Goal: Obtain resource: Download file/media

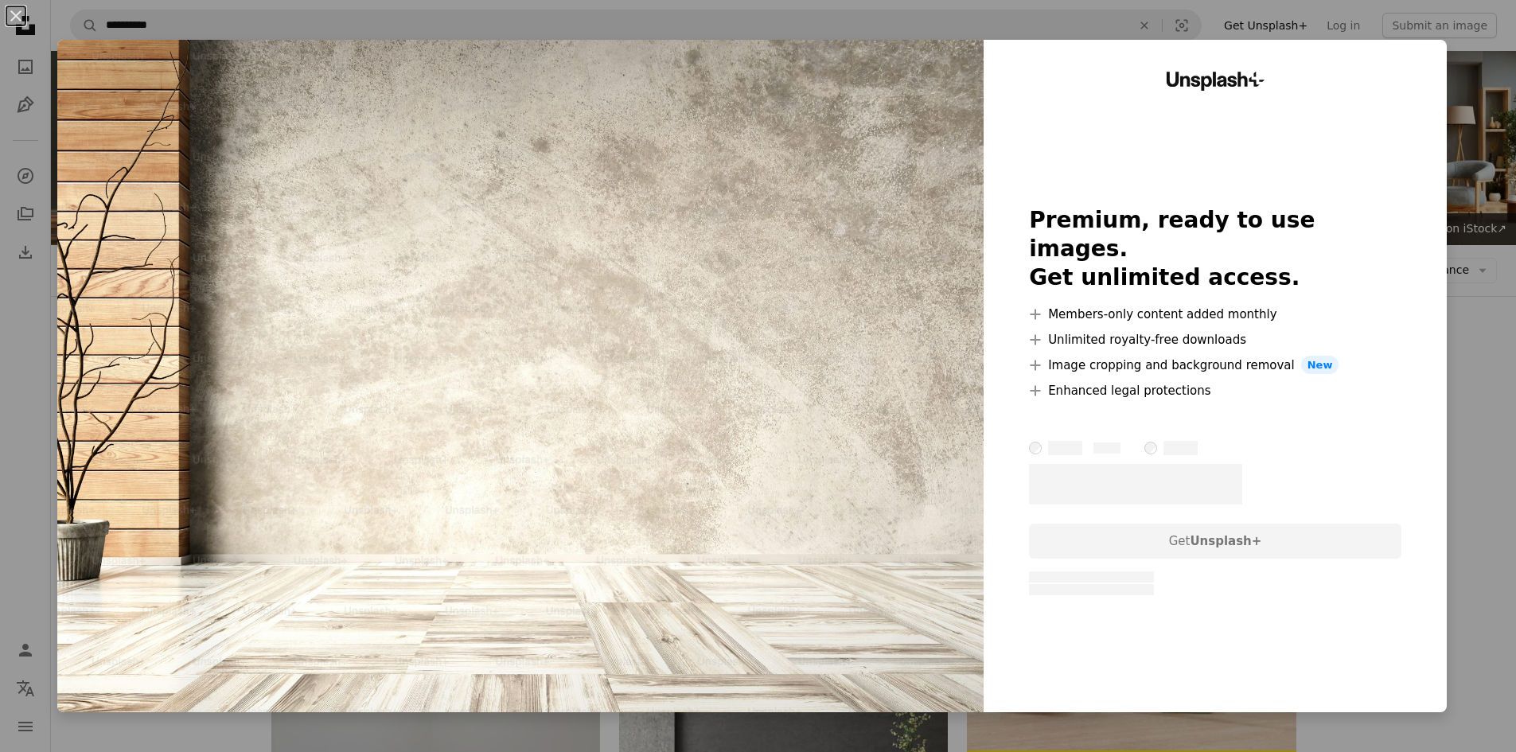
scroll to position [1194, 0]
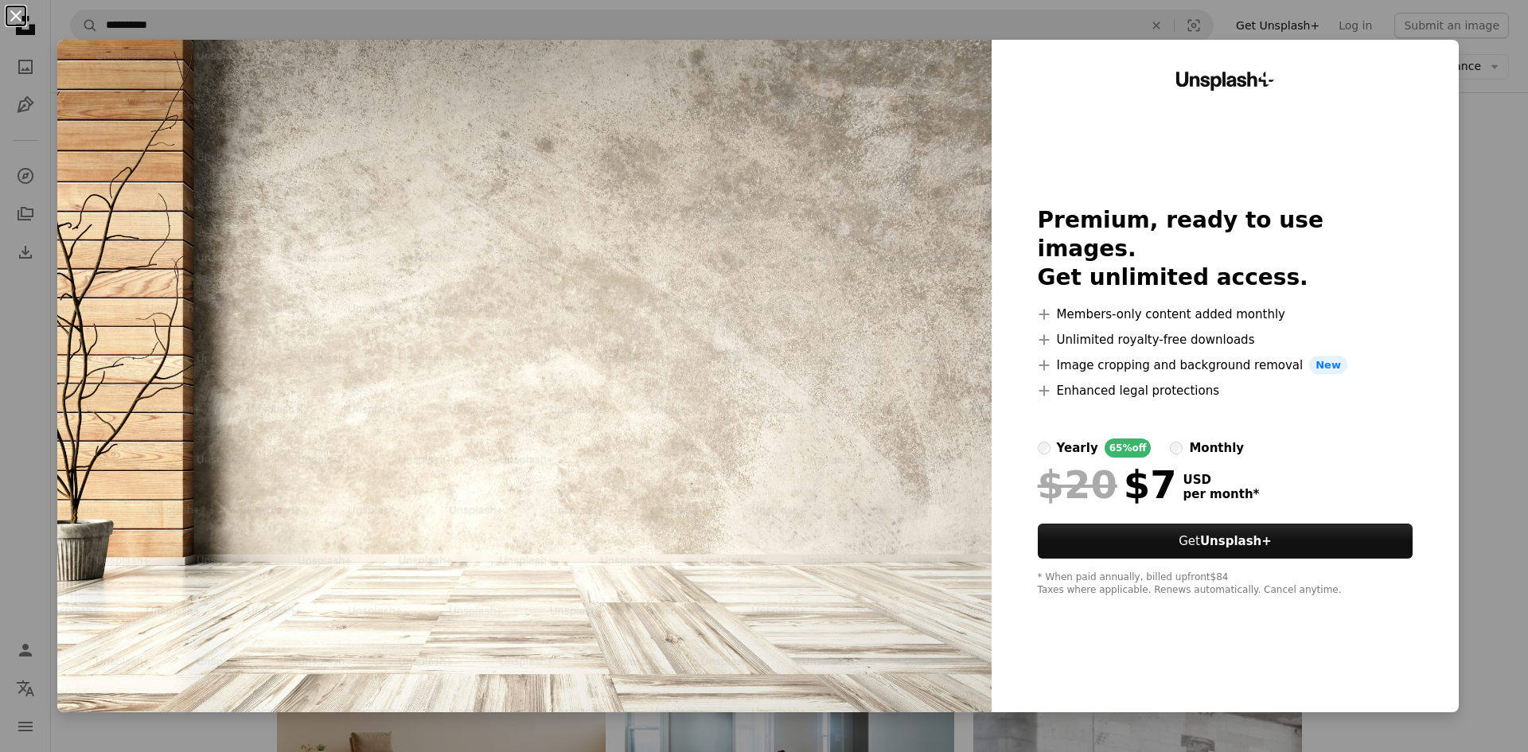
click at [19, 15] on button "An X shape" at bounding box center [15, 15] width 19 height 19
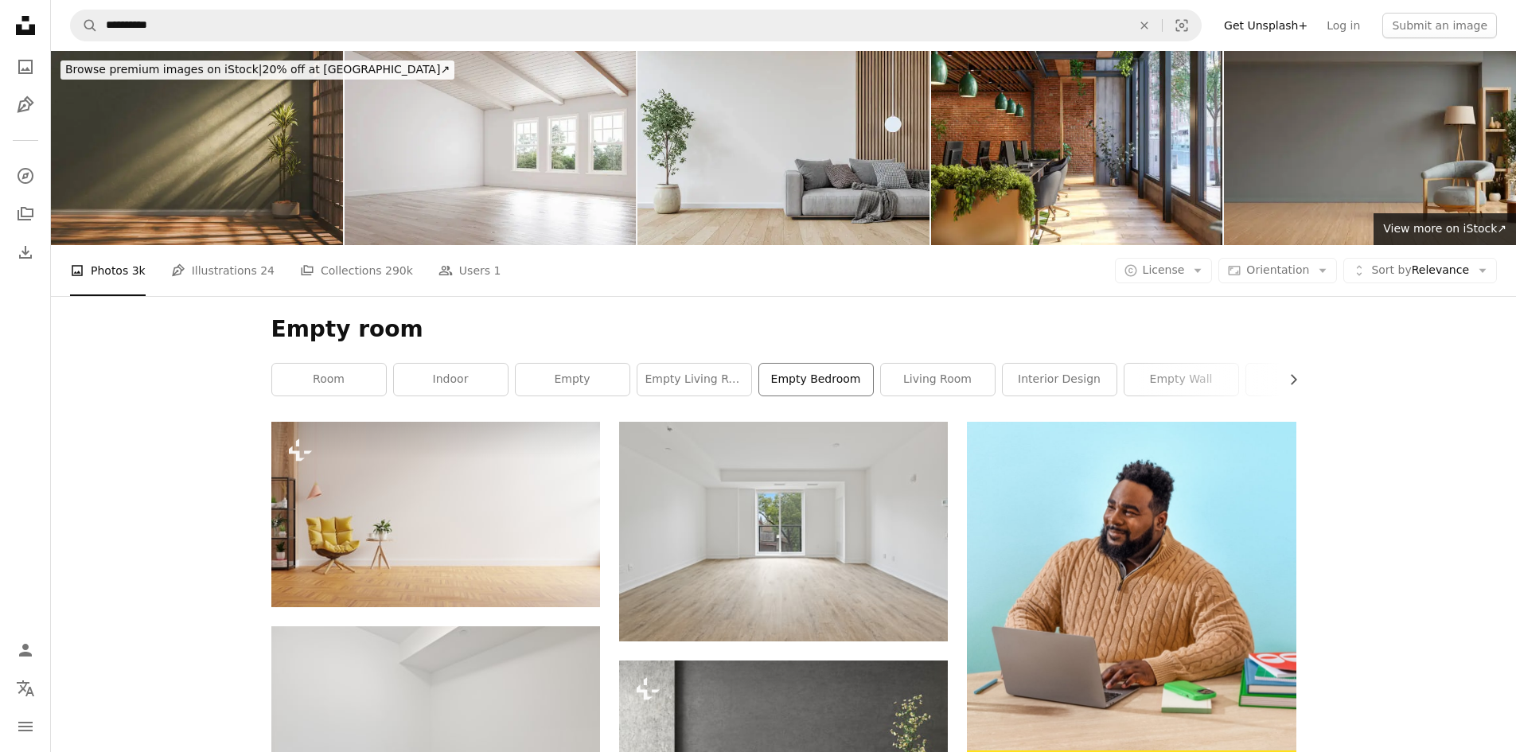
click at [824, 384] on link "empty bedroom" at bounding box center [816, 380] width 114 height 32
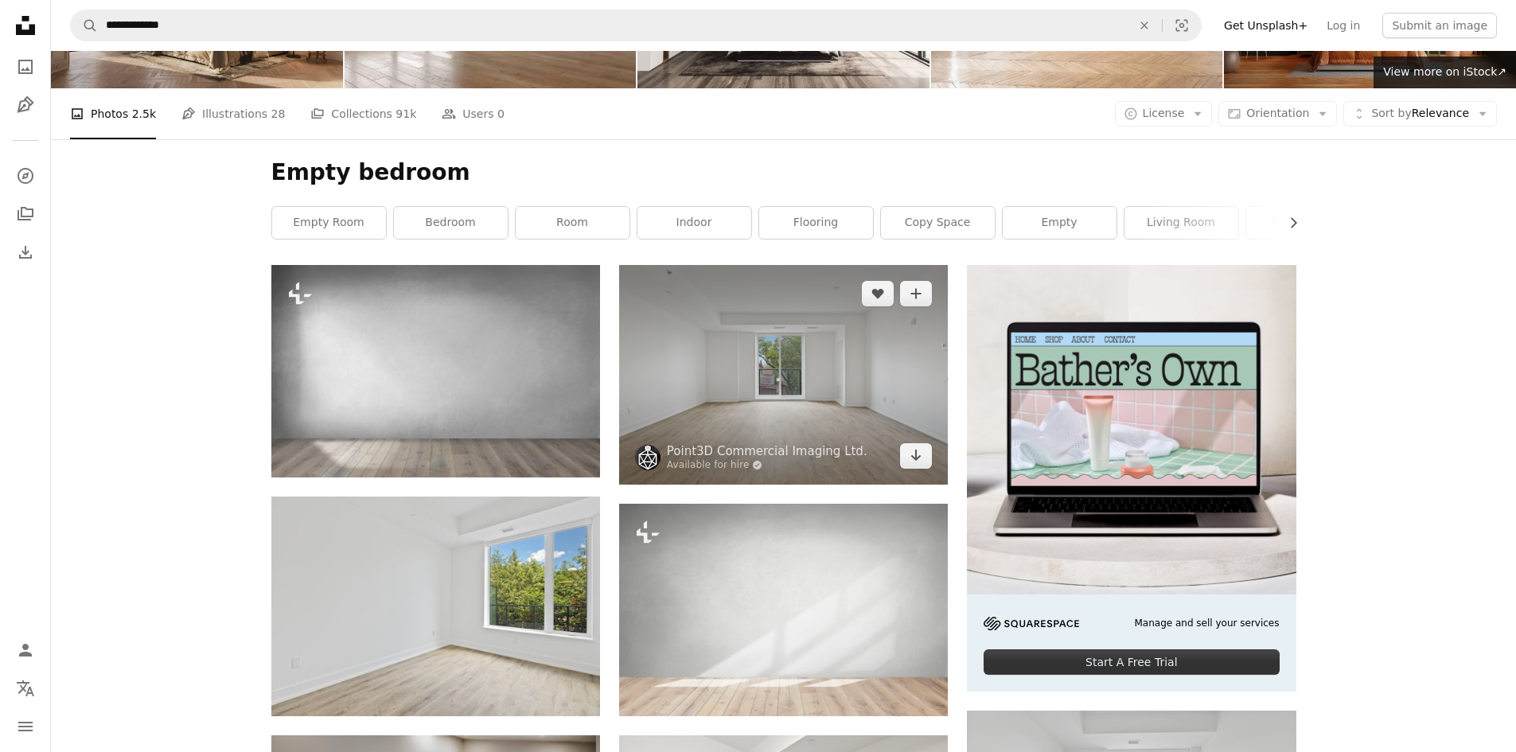
scroll to position [159, 0]
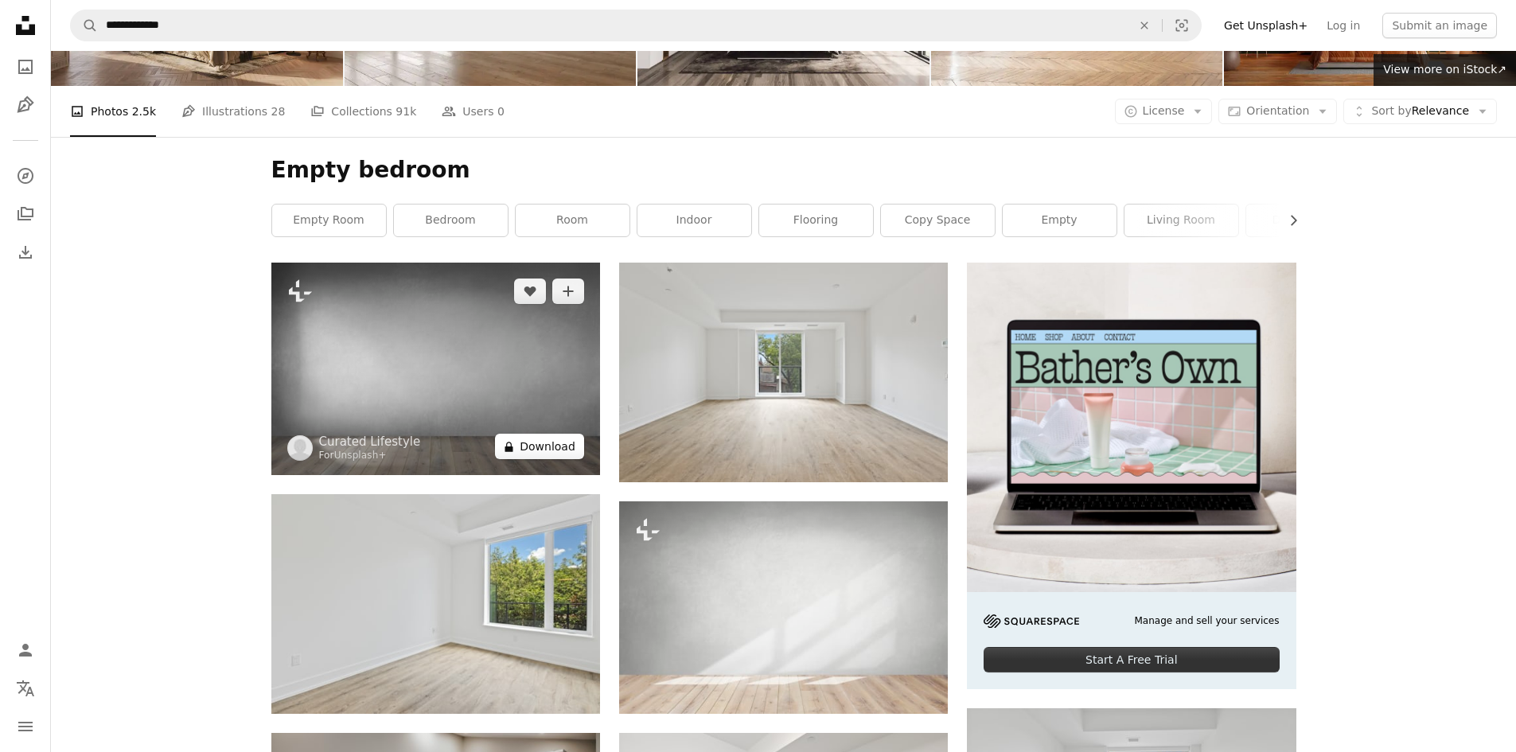
click at [514, 445] on icon "A lock" at bounding box center [509, 447] width 12 height 12
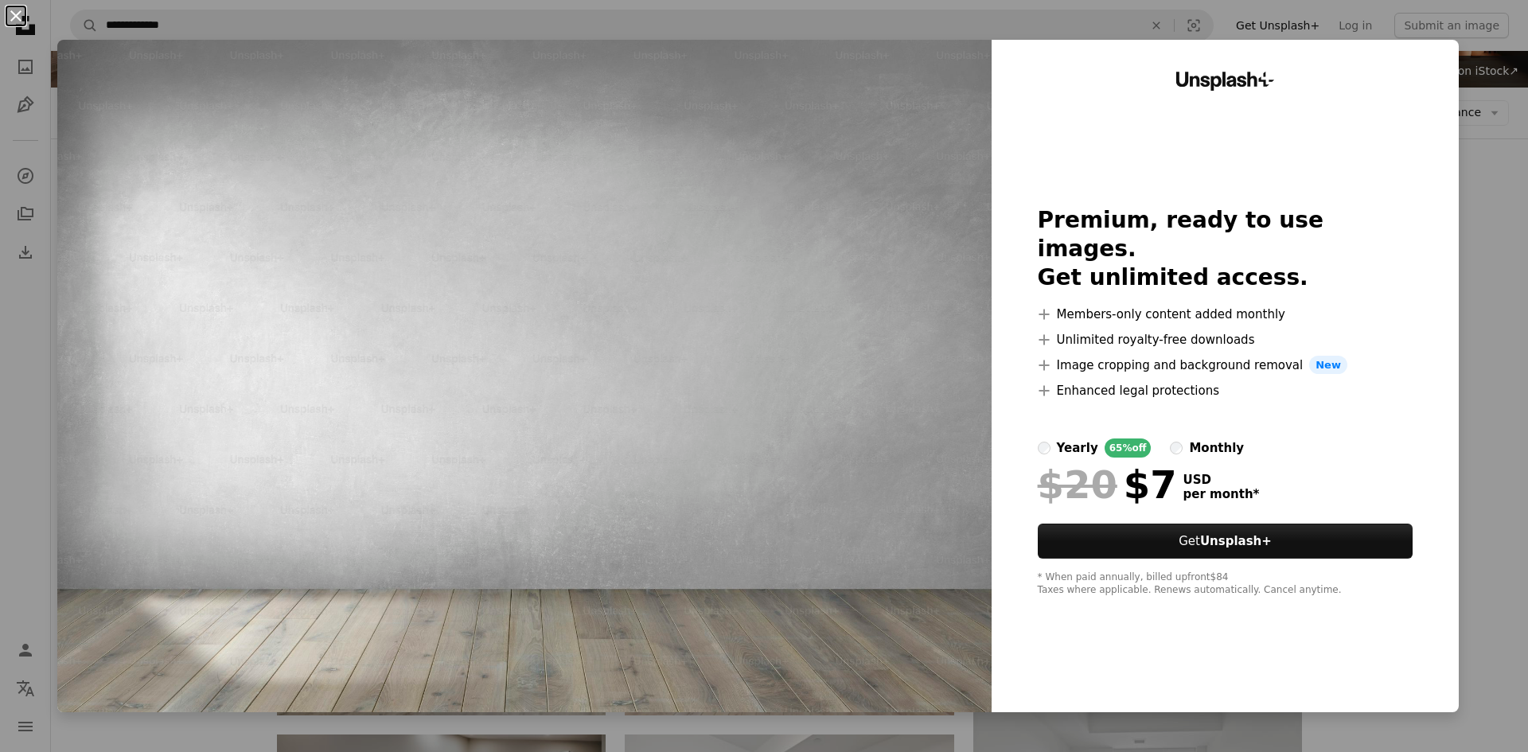
click at [14, 11] on button "An X shape" at bounding box center [15, 15] width 19 height 19
